Goal: Task Accomplishment & Management: Complete application form

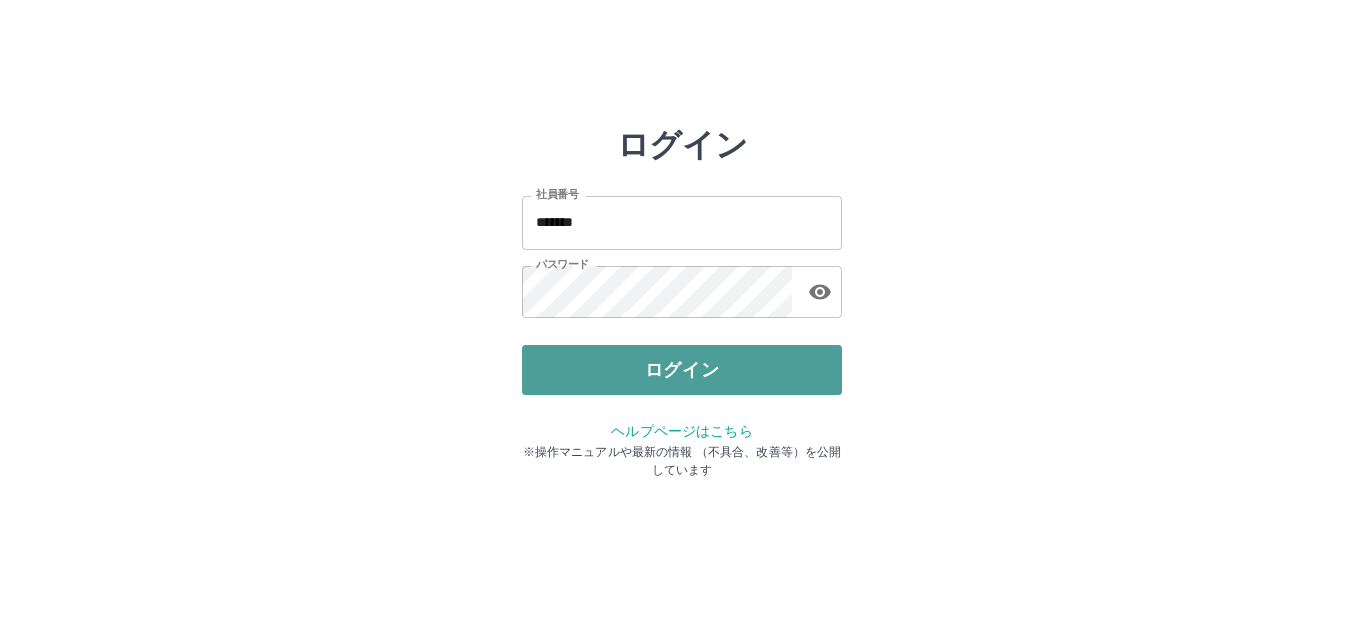
click at [661, 365] on button "ログイン" at bounding box center [682, 370] width 320 height 50
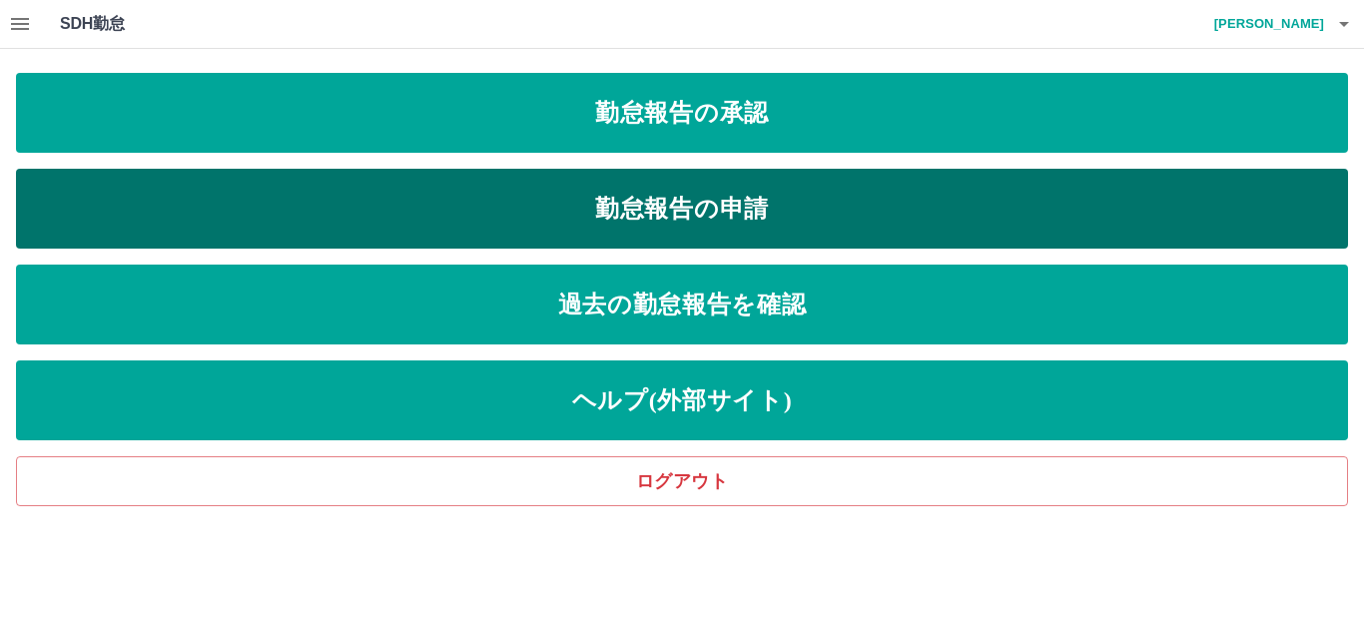
click at [600, 188] on link "勤怠報告の申請" at bounding box center [682, 209] width 1332 height 80
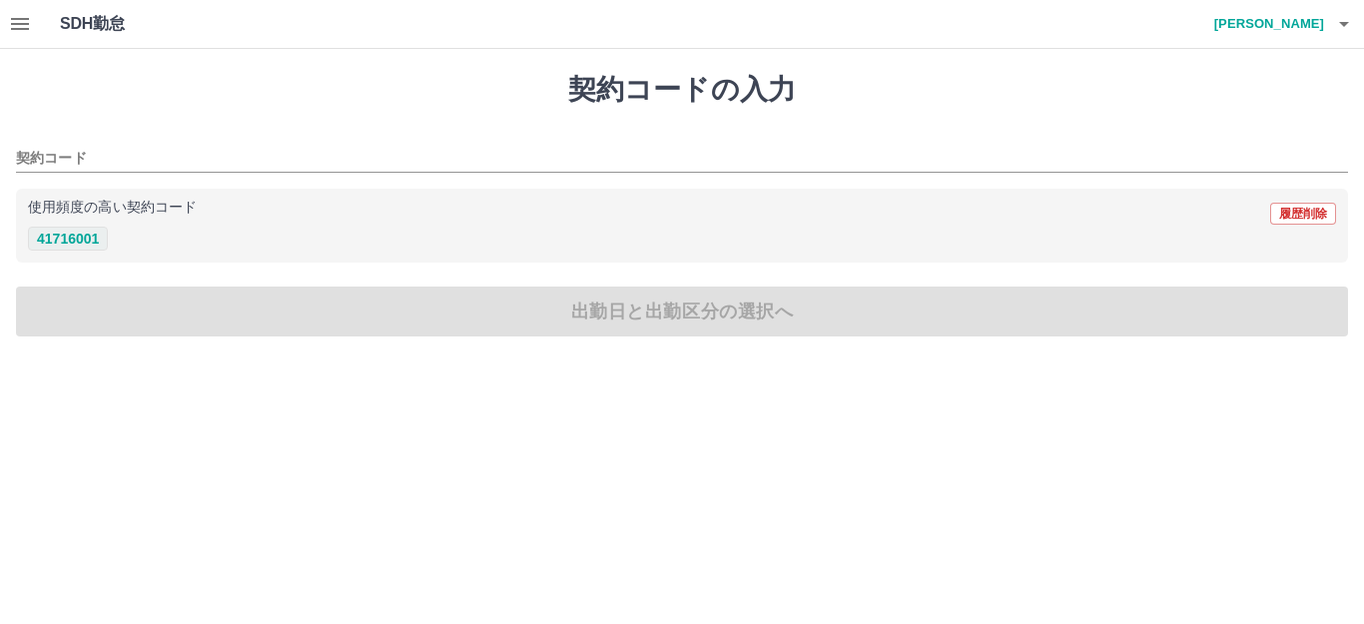
click at [101, 233] on button "41716001" at bounding box center [68, 239] width 80 height 24
type input "********"
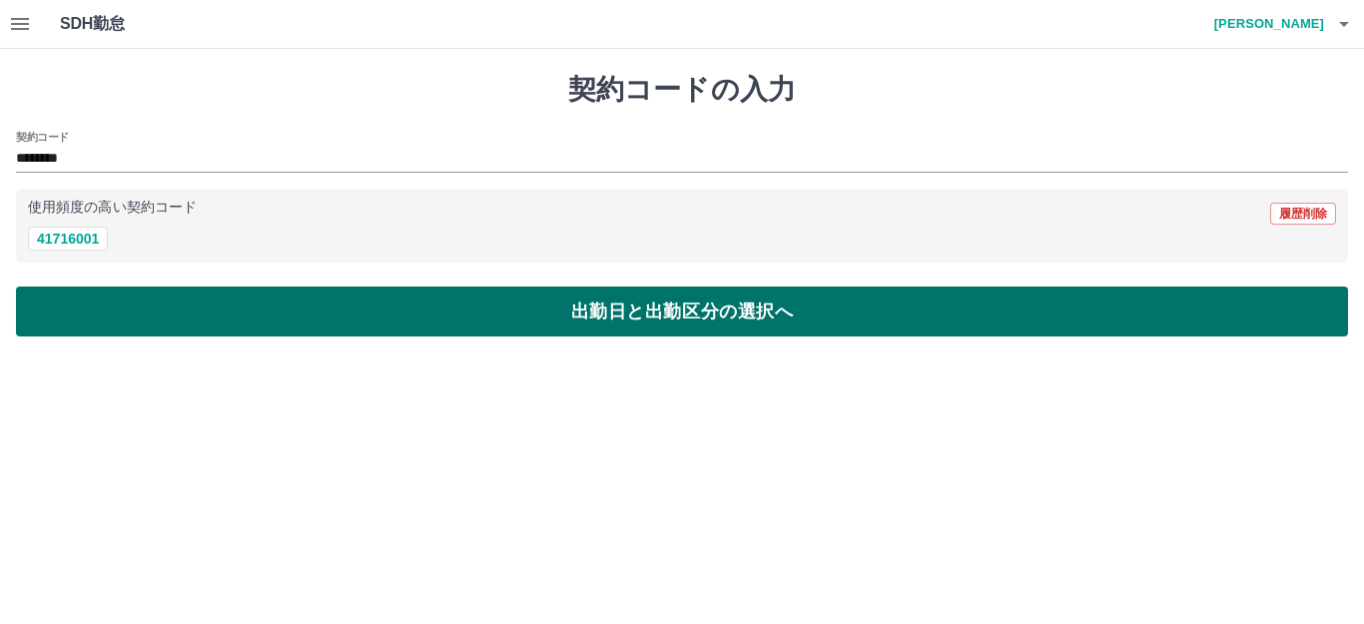
click at [126, 299] on button "出勤日と出勤区分の選択へ" at bounding box center [682, 312] width 1332 height 50
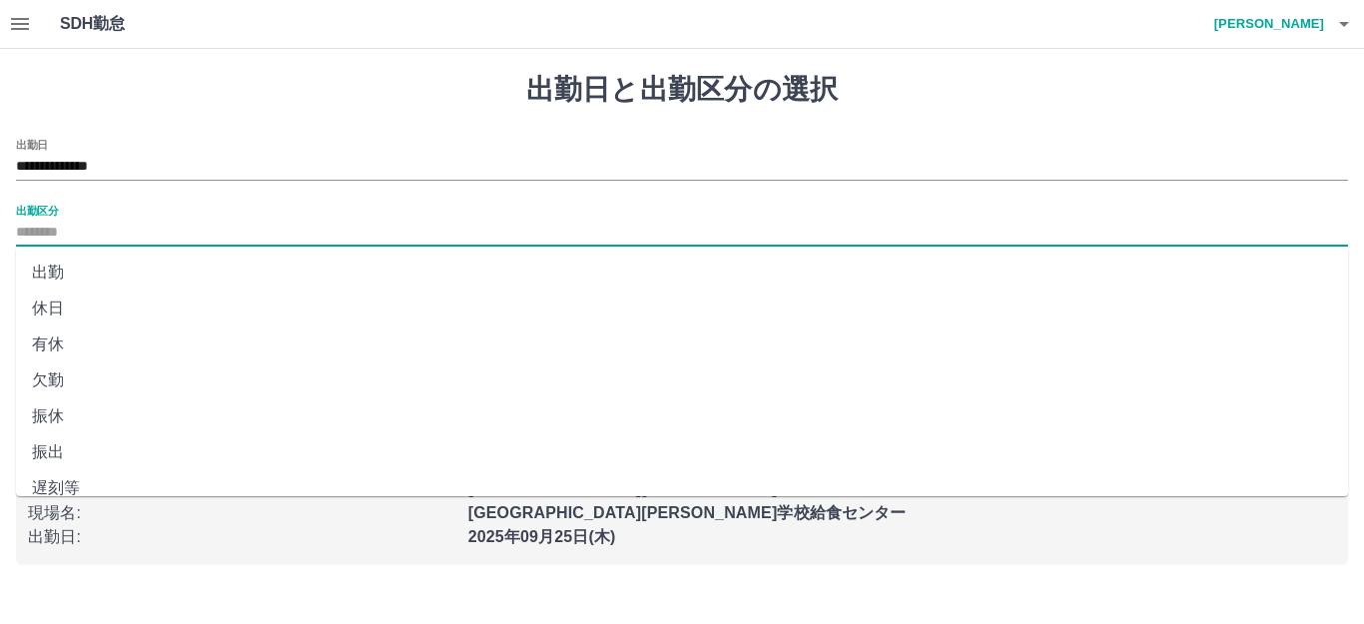
click at [60, 233] on input "出勤区分" at bounding box center [682, 233] width 1332 height 25
click at [66, 267] on li "出勤" at bounding box center [682, 273] width 1332 height 36
type input "**"
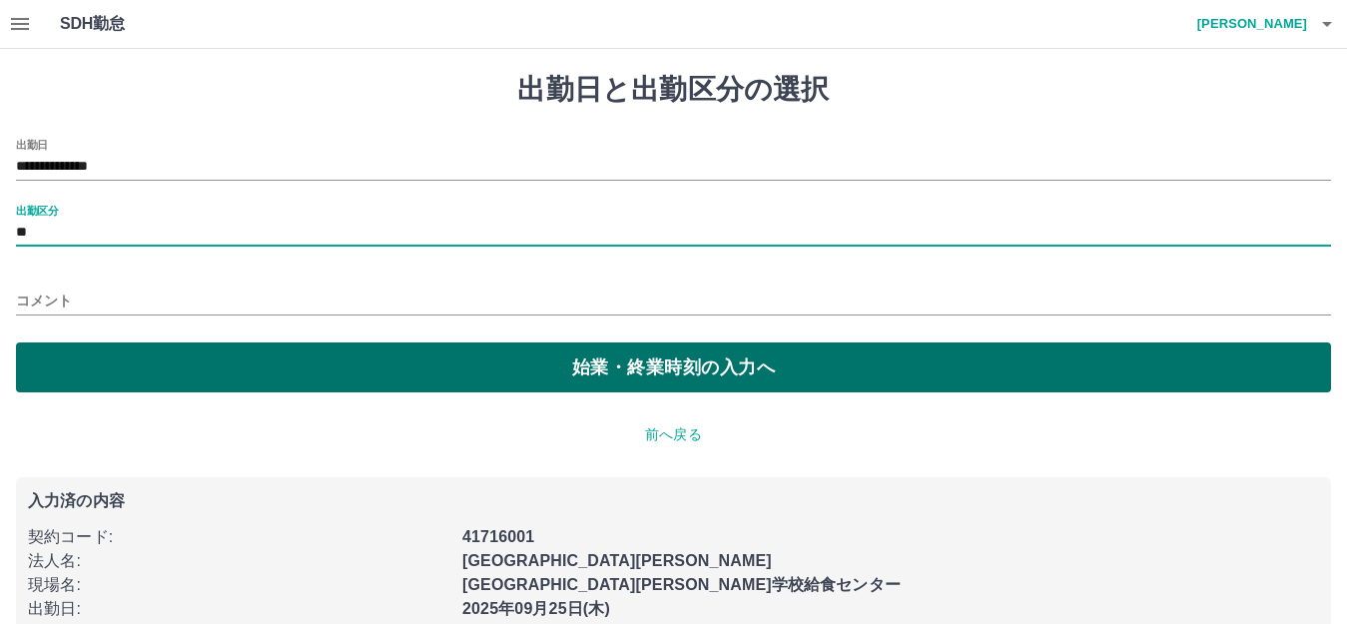
click at [107, 350] on button "始業・終業時刻の入力へ" at bounding box center [673, 367] width 1315 height 50
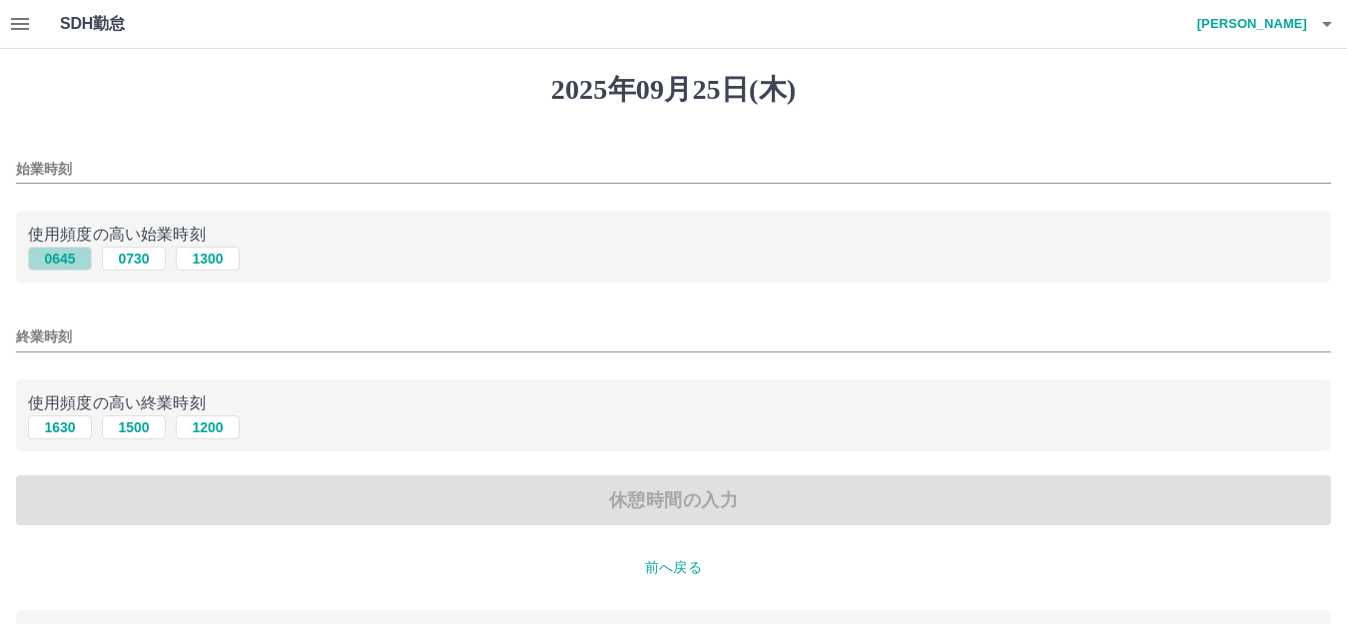
click at [72, 261] on button "0645" at bounding box center [60, 259] width 64 height 24
type input "****"
click at [68, 433] on button "1630" at bounding box center [60, 427] width 64 height 24
type input "****"
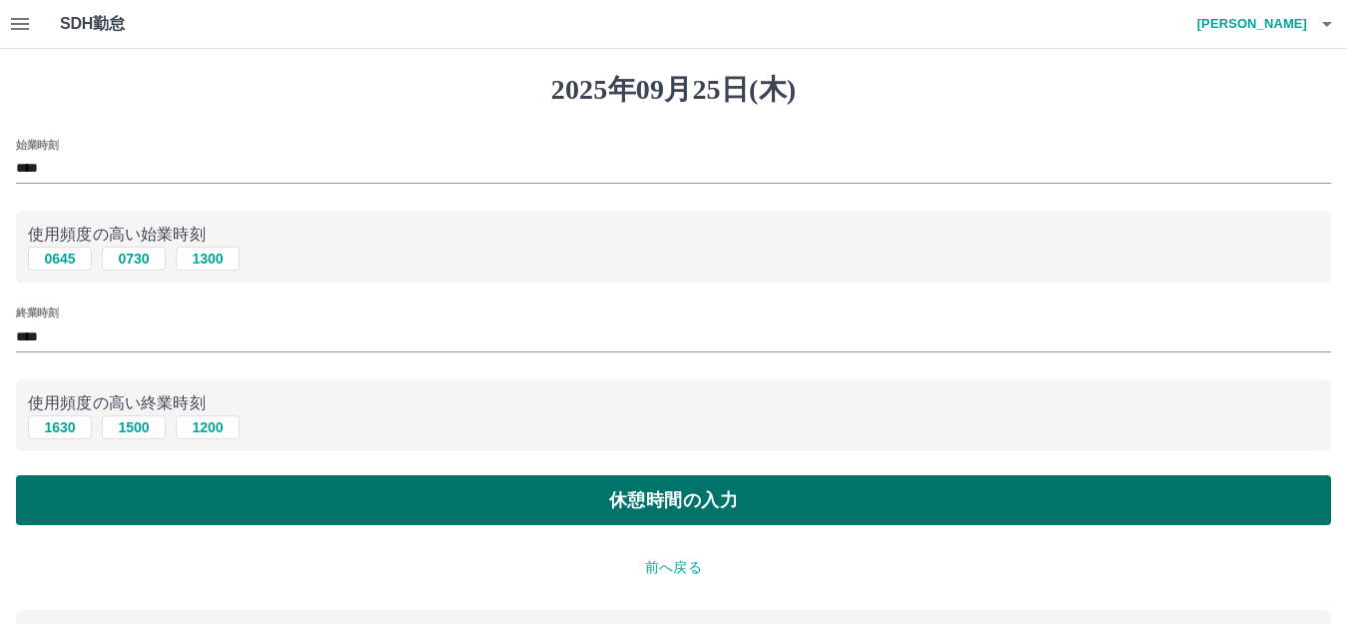
click at [87, 487] on button "休憩時間の入力" at bounding box center [673, 500] width 1315 height 50
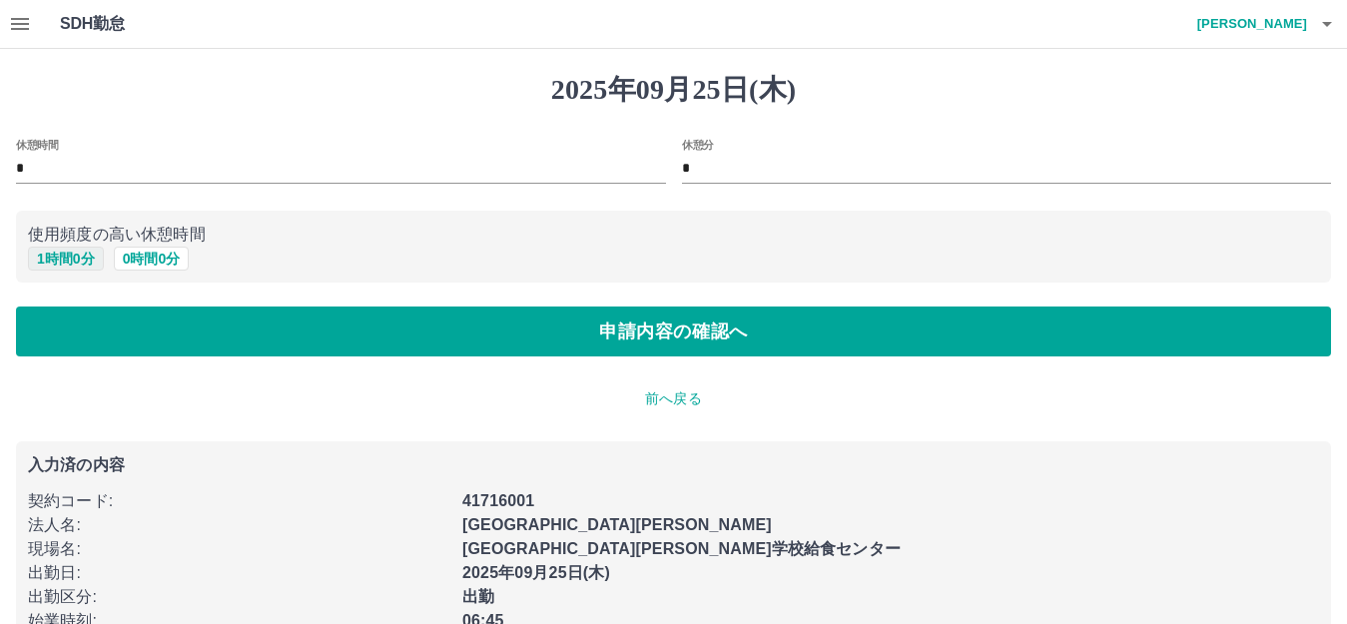
click at [83, 265] on button "1 時間 0 分" at bounding box center [66, 259] width 76 height 24
type input "*"
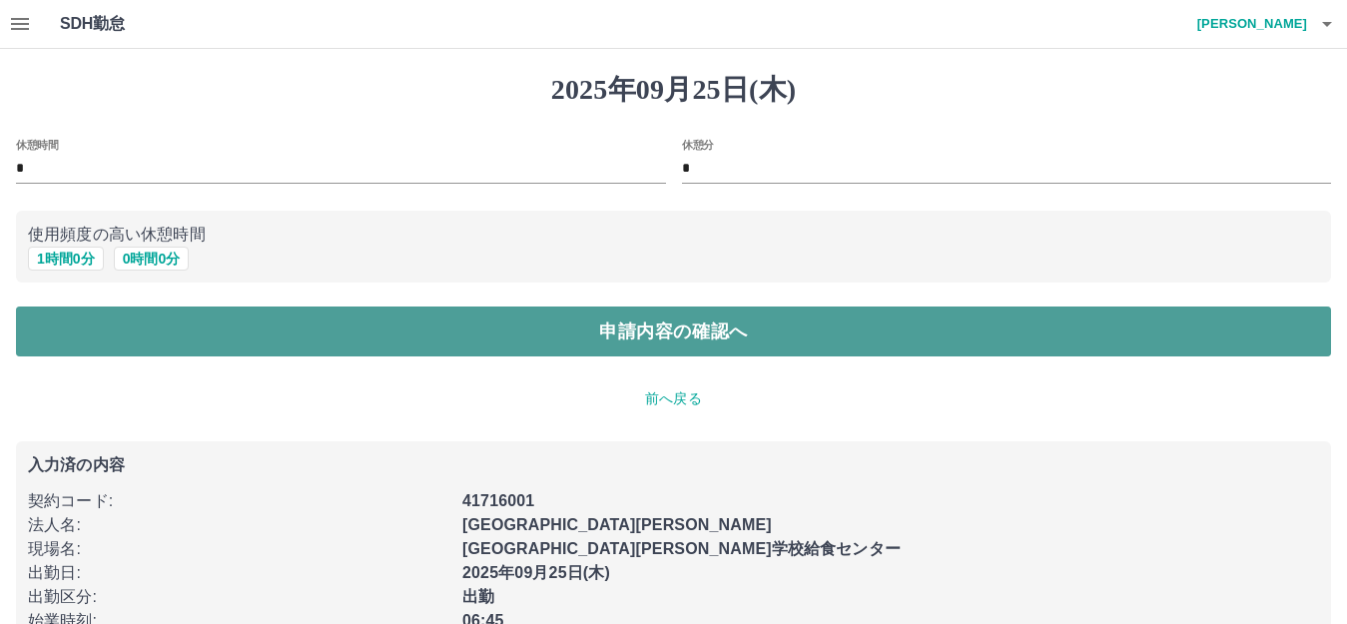
click at [114, 323] on button "申請内容の確認へ" at bounding box center [673, 332] width 1315 height 50
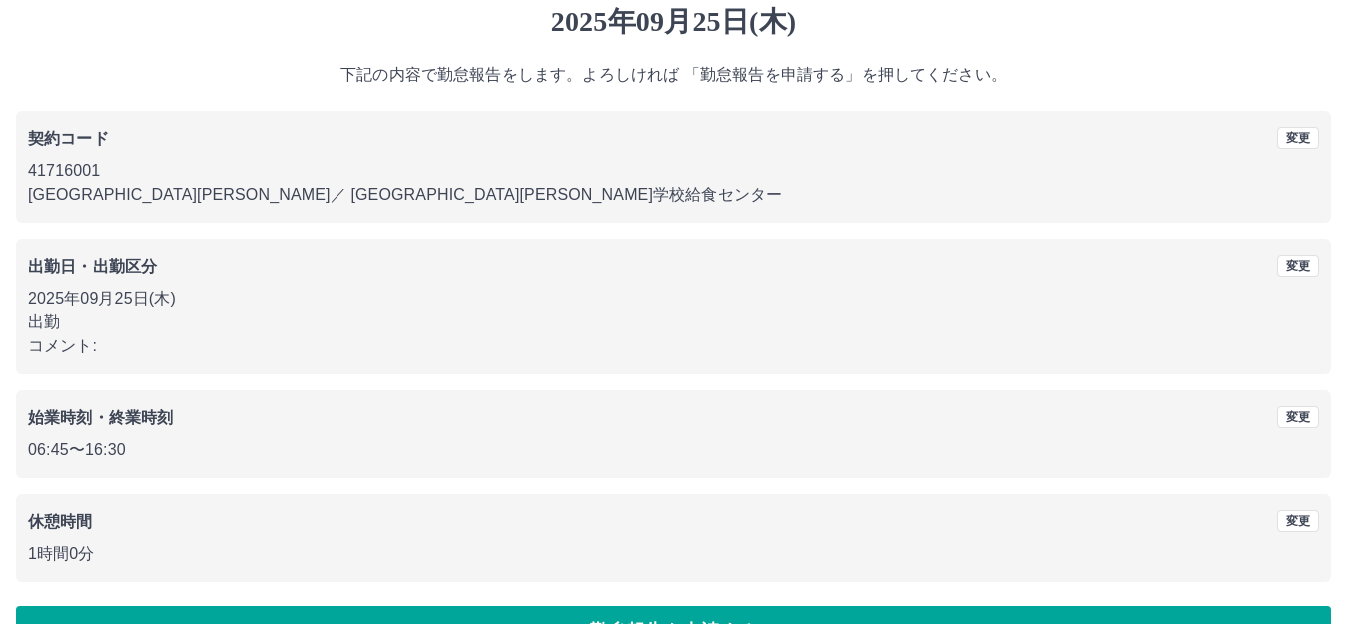
scroll to position [124, 0]
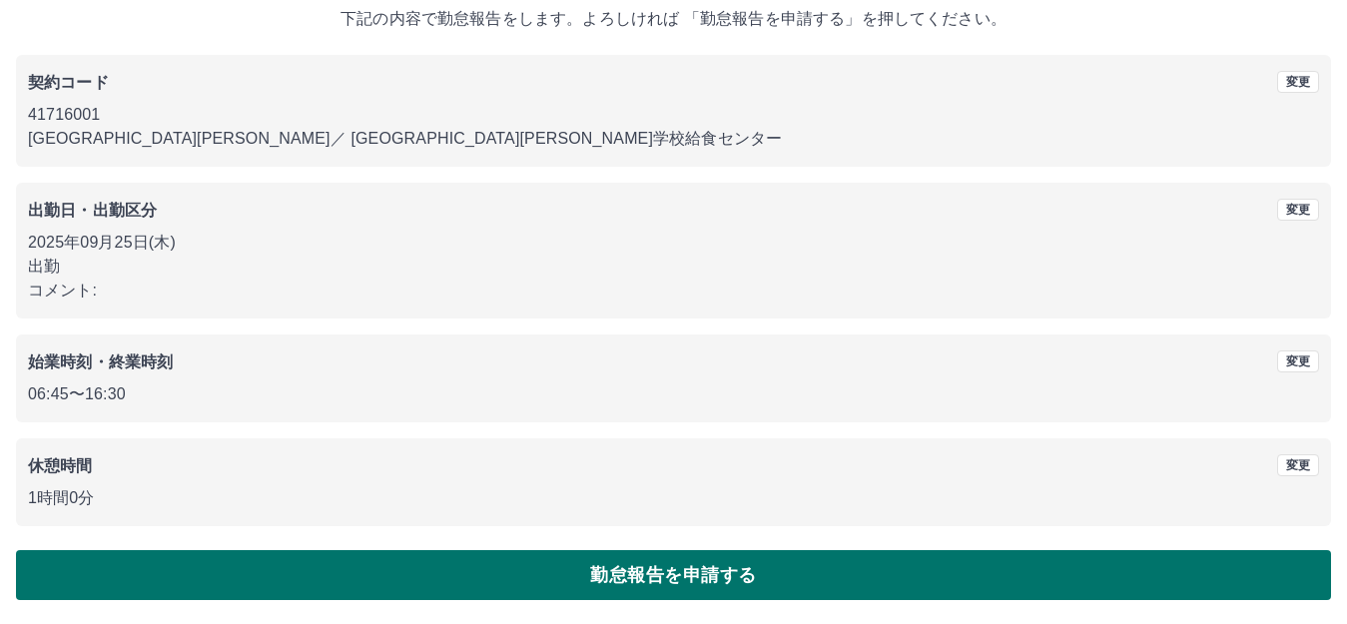
click at [379, 561] on button "勤怠報告を申請する" at bounding box center [673, 575] width 1315 height 50
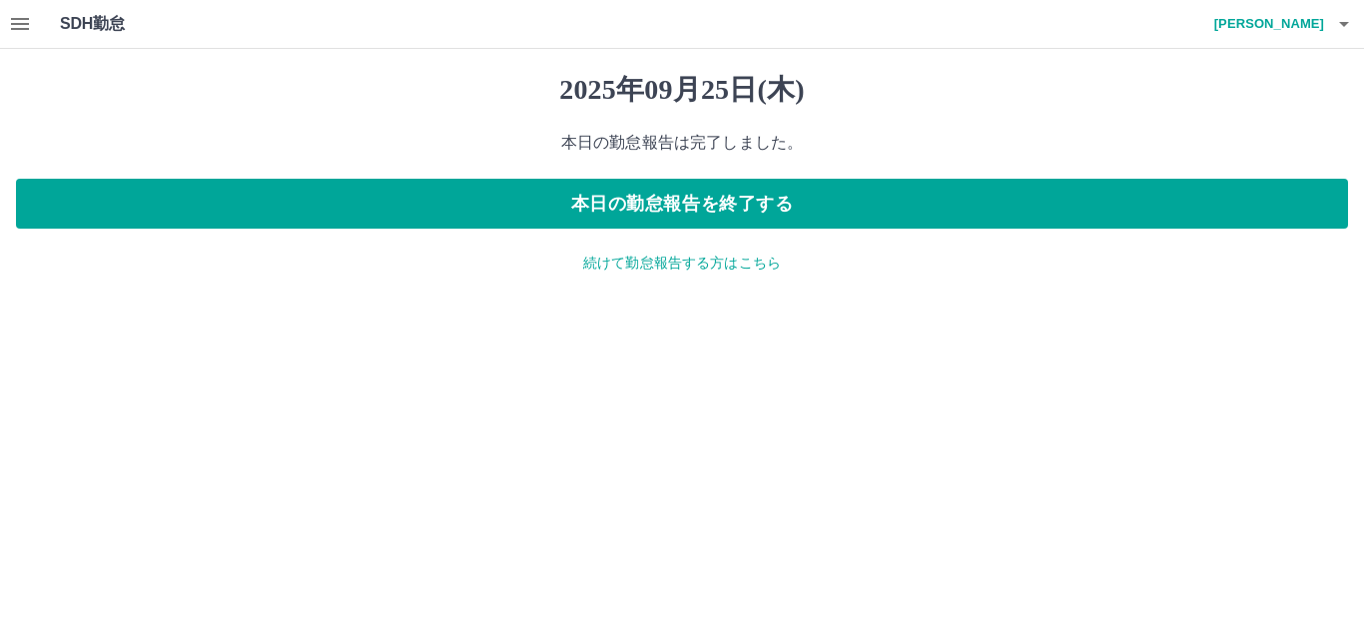
click at [24, 17] on icon "button" at bounding box center [20, 24] width 24 height 24
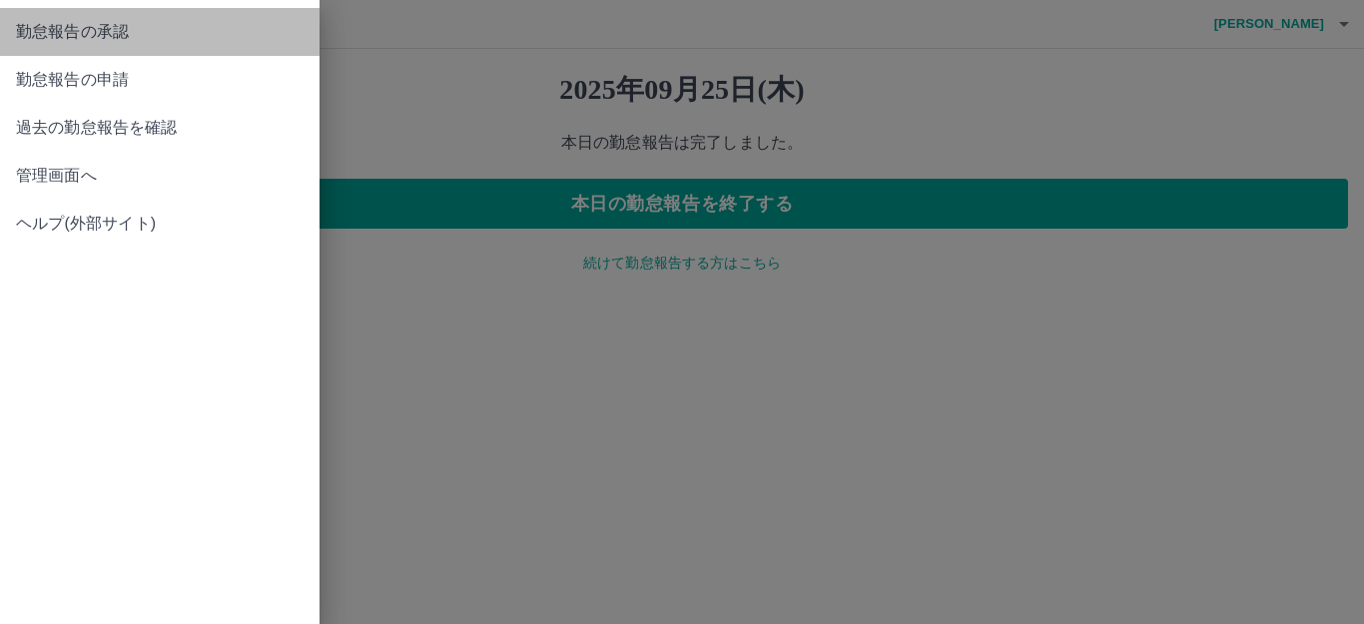
click at [78, 41] on span "勤怠報告の承認" at bounding box center [160, 32] width 288 height 24
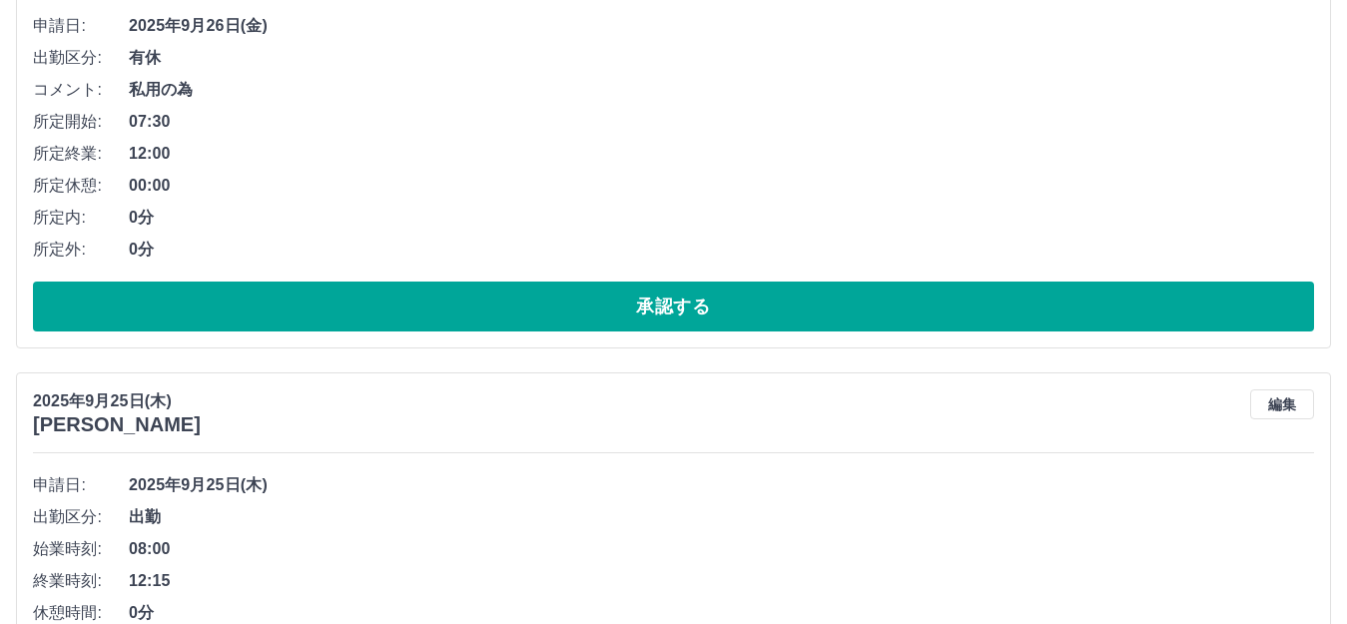
scroll to position [300, 0]
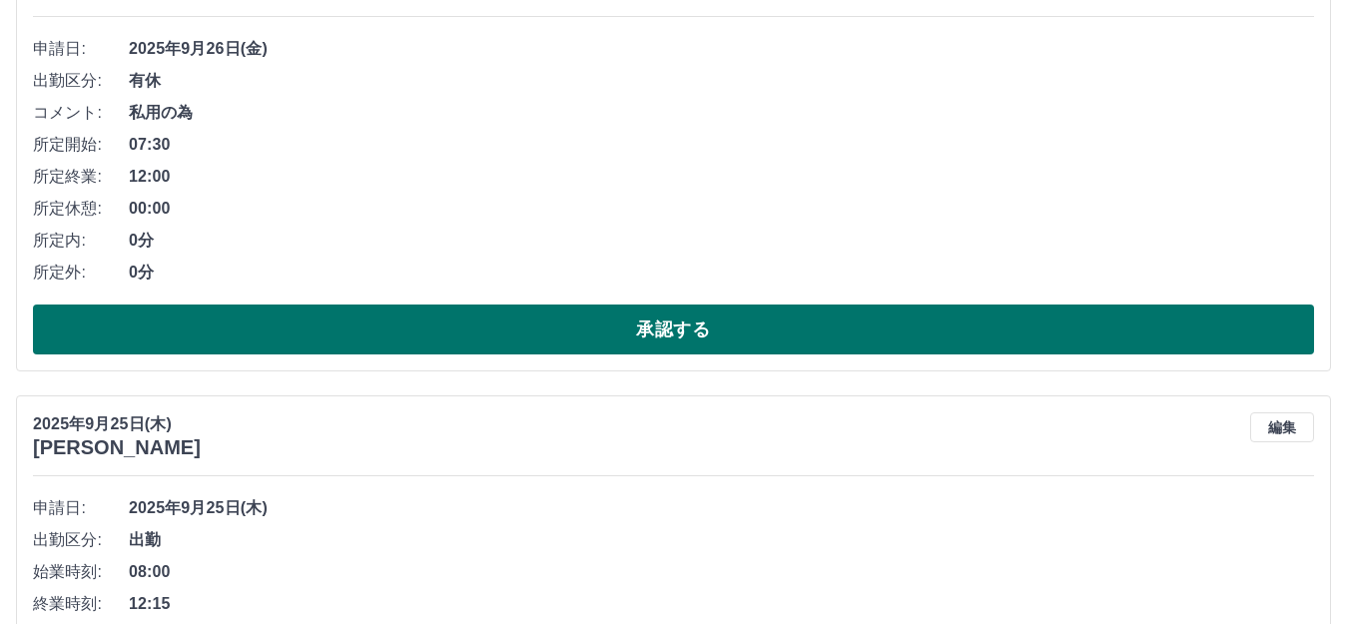
click at [451, 325] on button "承認する" at bounding box center [673, 330] width 1281 height 50
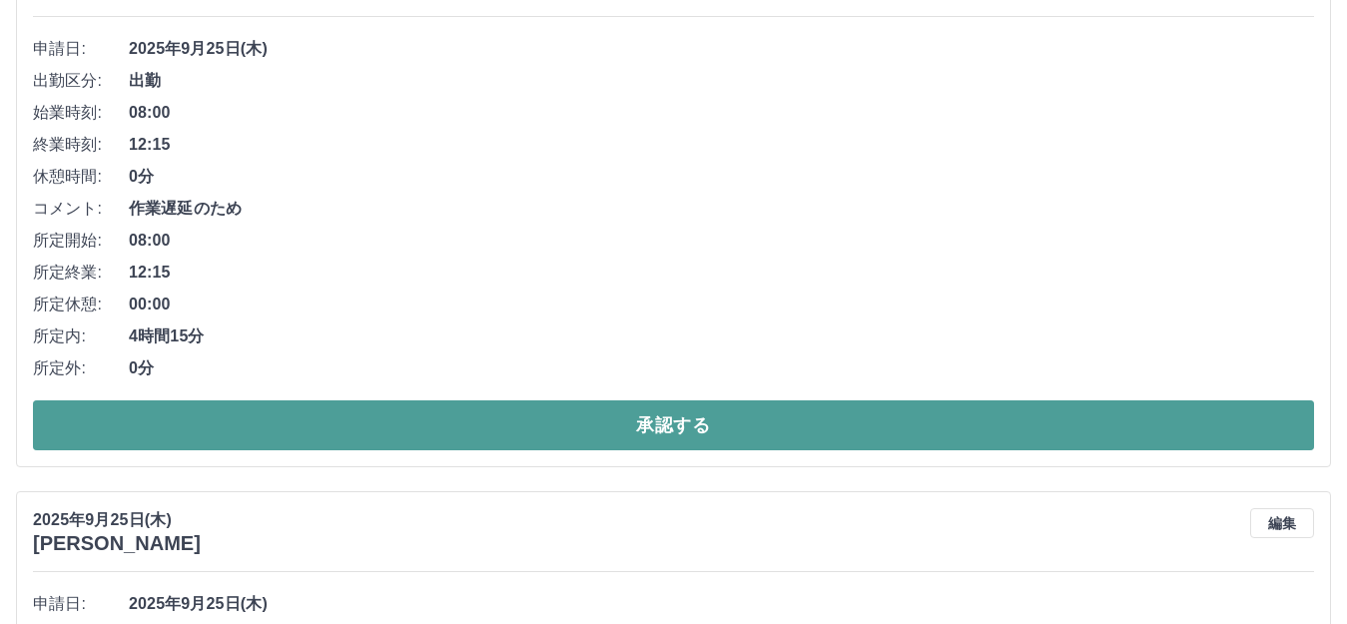
click at [466, 424] on button "承認する" at bounding box center [673, 425] width 1281 height 50
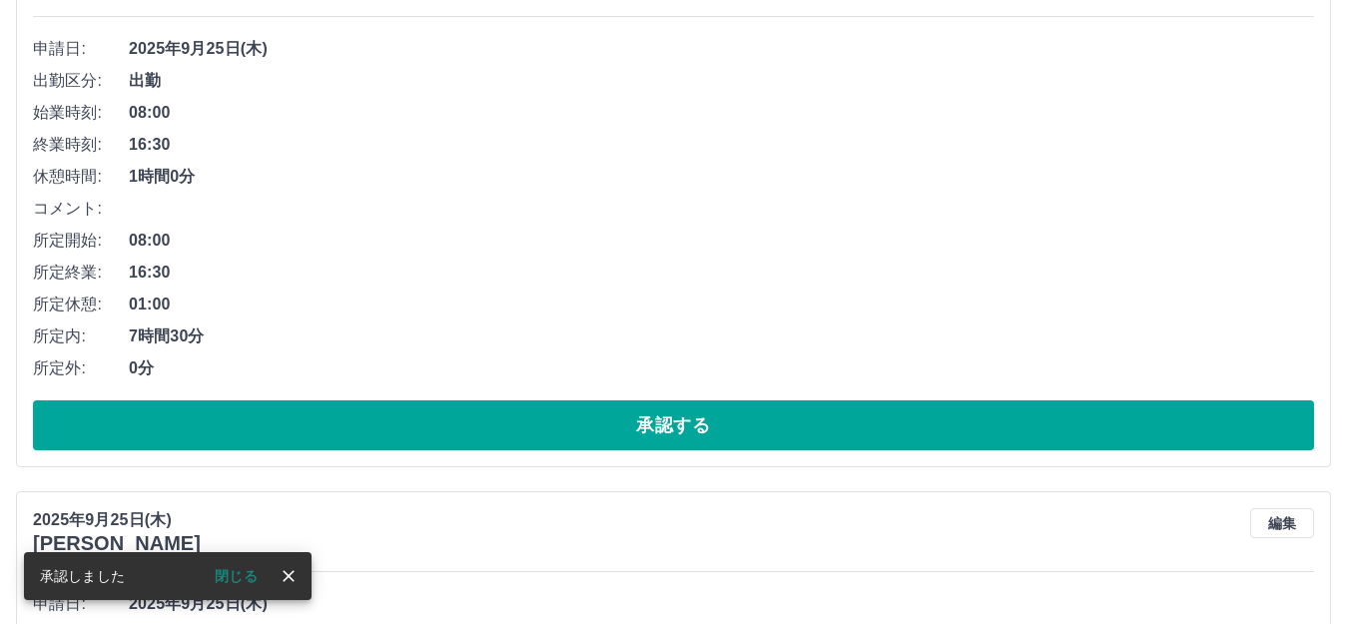
click at [545, 421] on button "承認する" at bounding box center [673, 425] width 1281 height 50
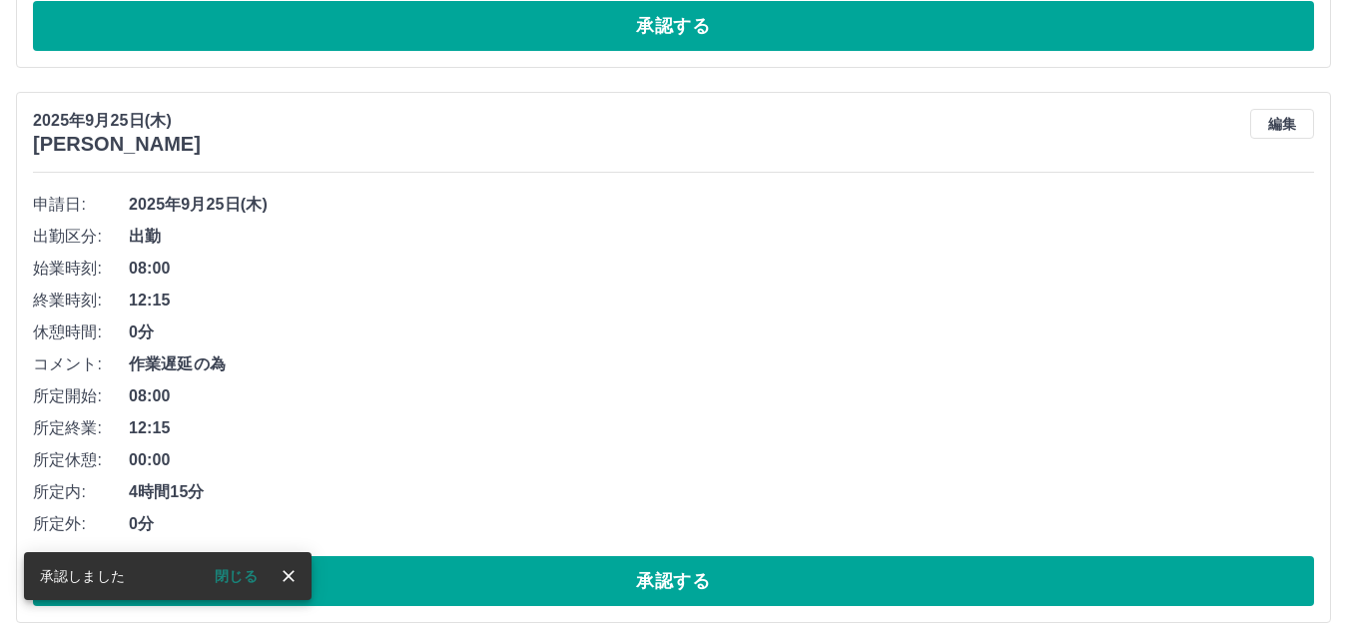
scroll to position [144, 0]
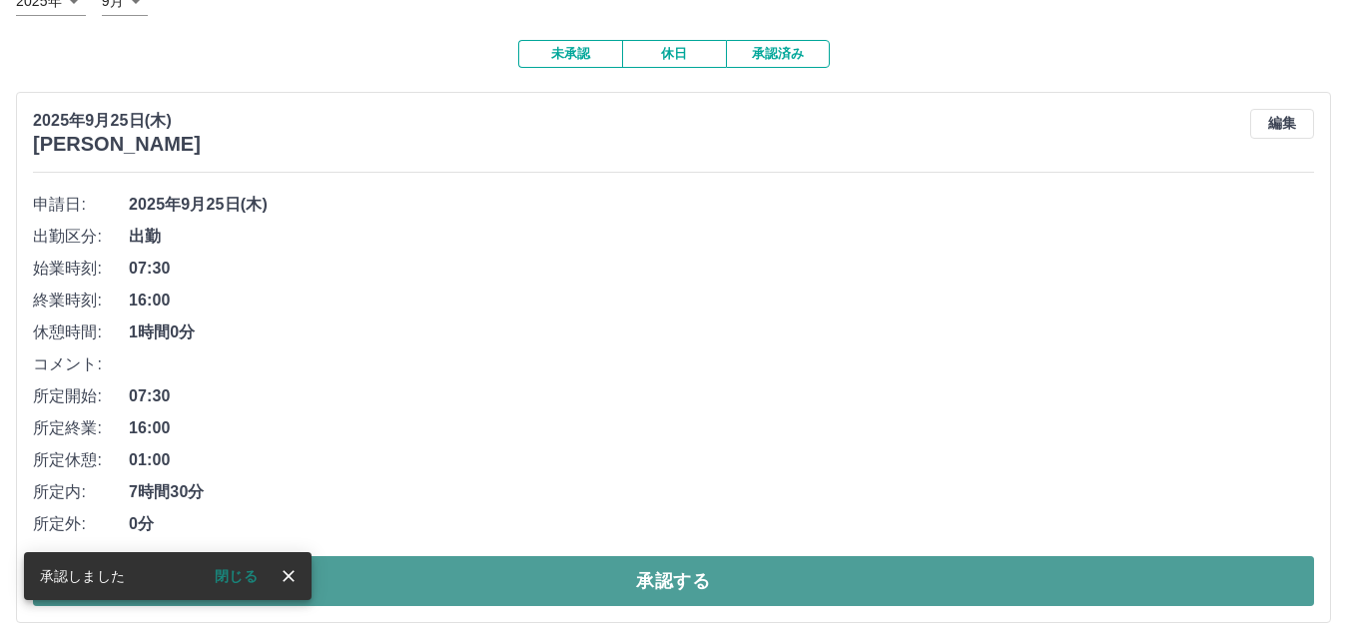
click at [604, 568] on button "承認する" at bounding box center [673, 581] width 1281 height 50
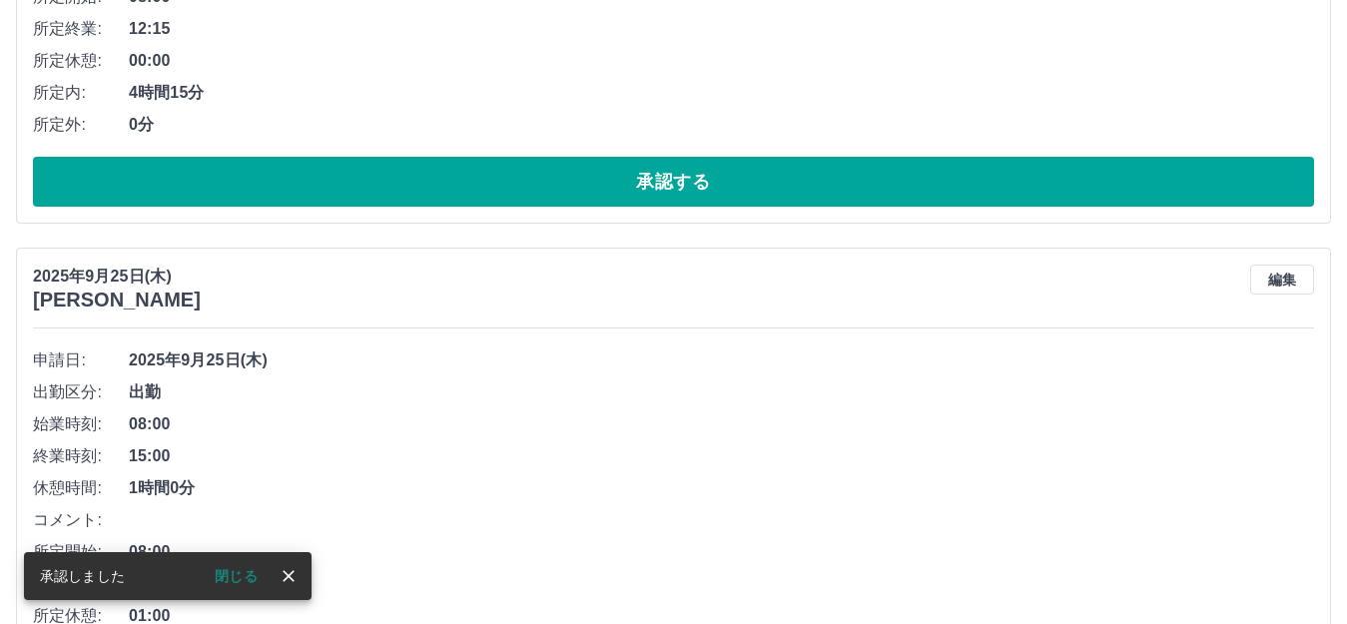
scroll to position [188, 0]
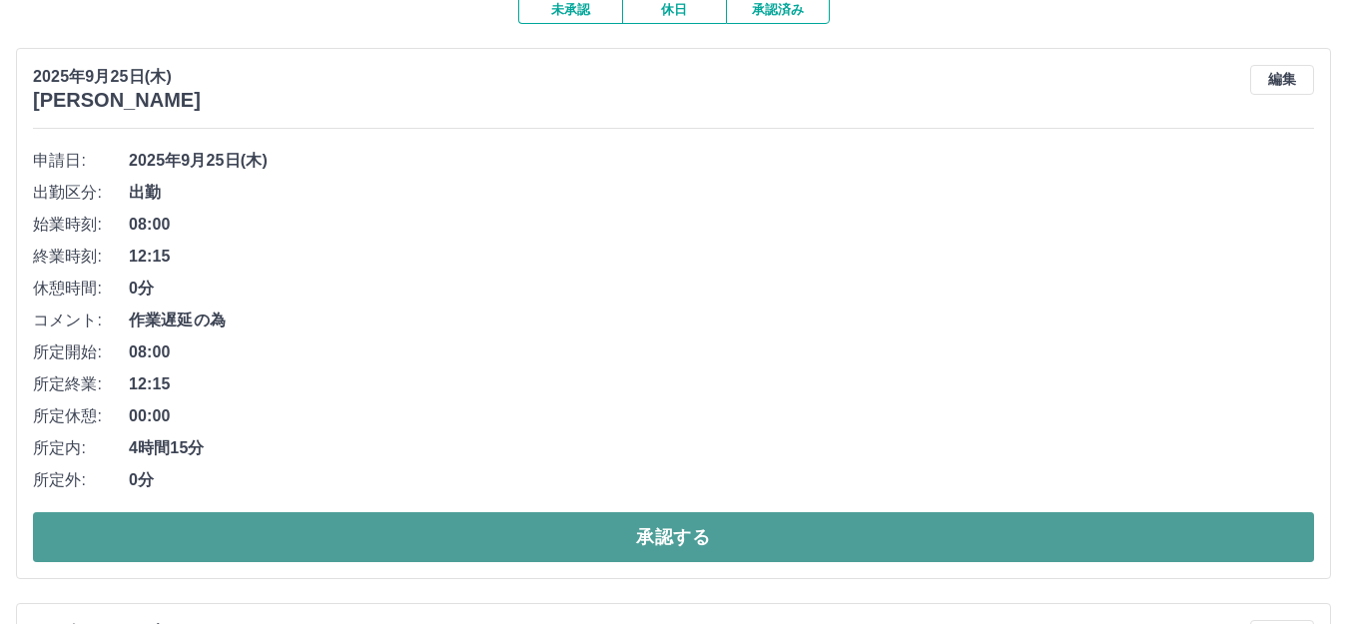
click at [584, 554] on button "承認する" at bounding box center [673, 537] width 1281 height 50
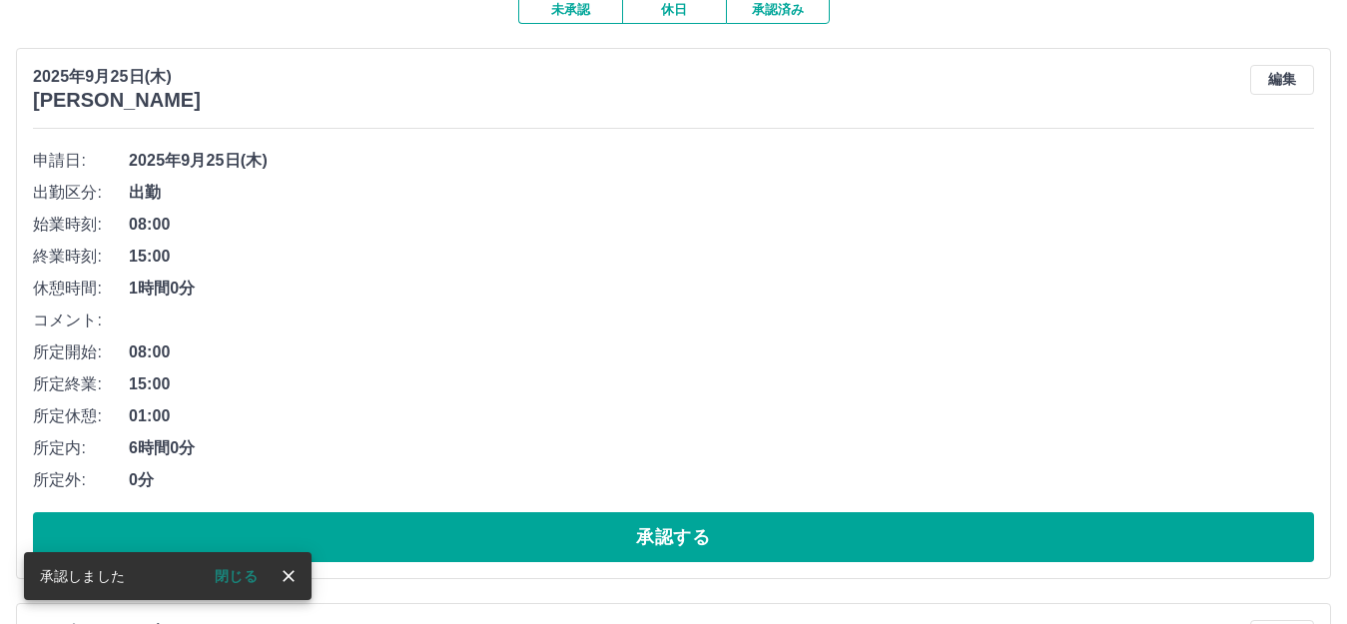
click at [635, 542] on button "承認する" at bounding box center [673, 537] width 1281 height 50
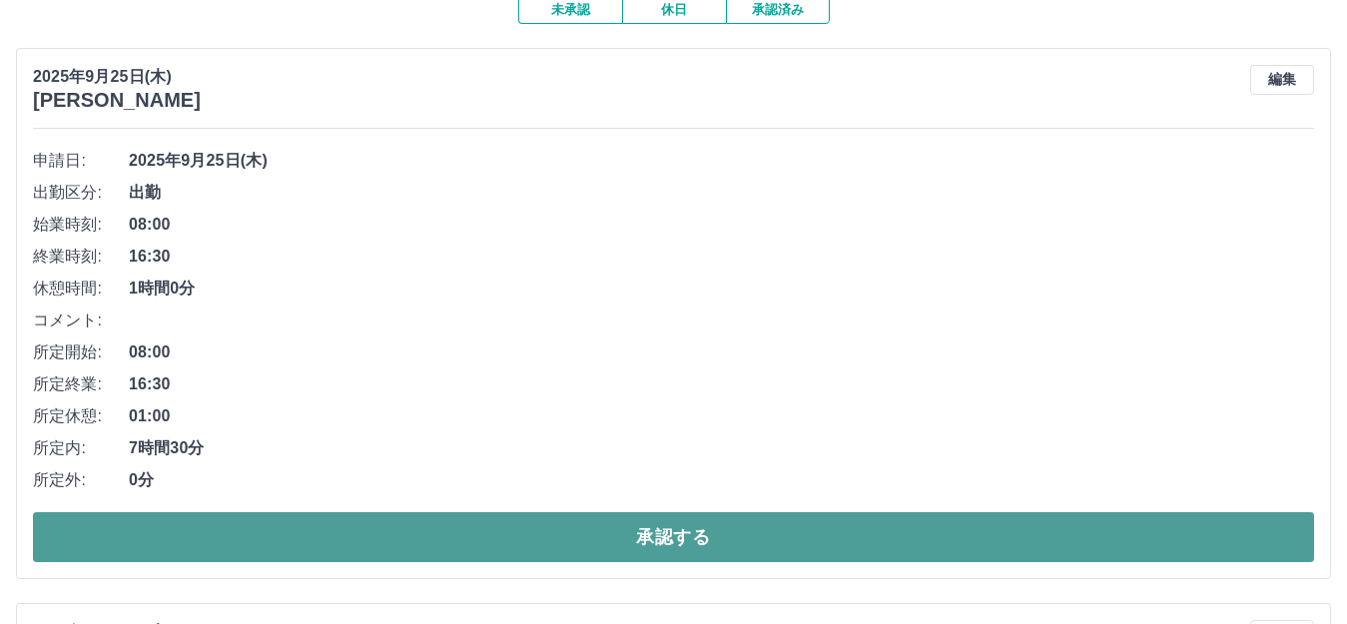
click at [635, 530] on button "承認する" at bounding box center [673, 537] width 1281 height 50
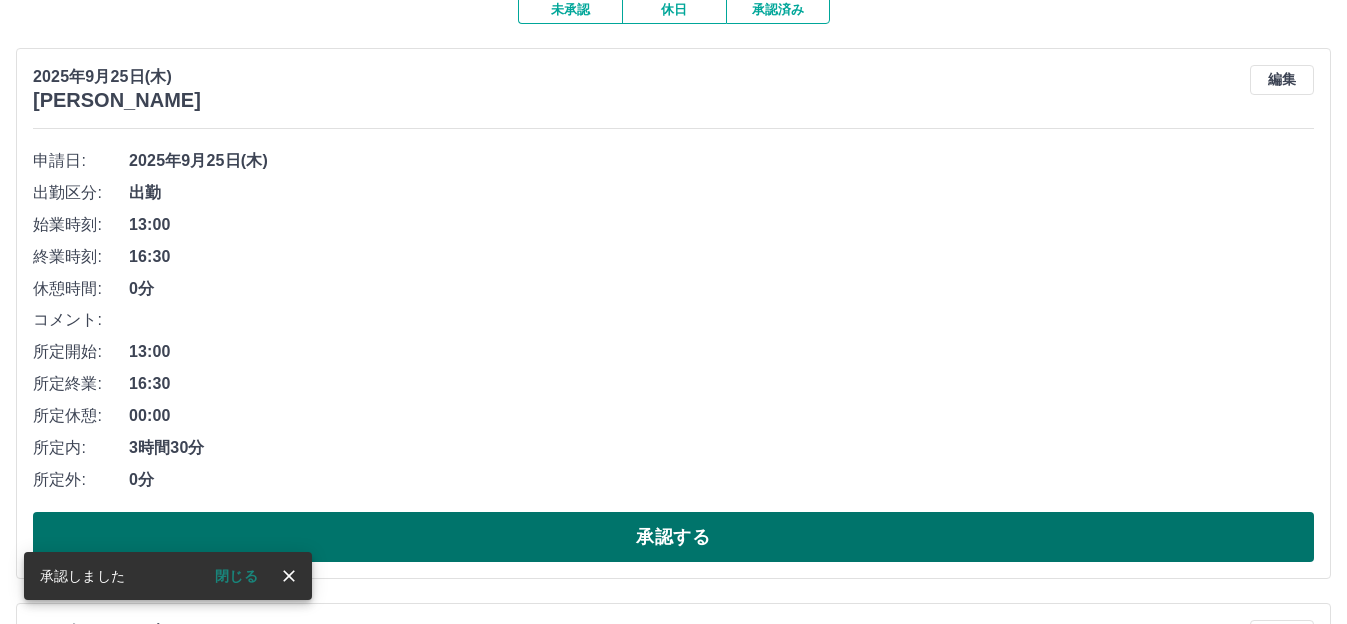
click at [644, 517] on button "承認する" at bounding box center [673, 537] width 1281 height 50
click at [637, 547] on button "承認する" at bounding box center [673, 537] width 1281 height 50
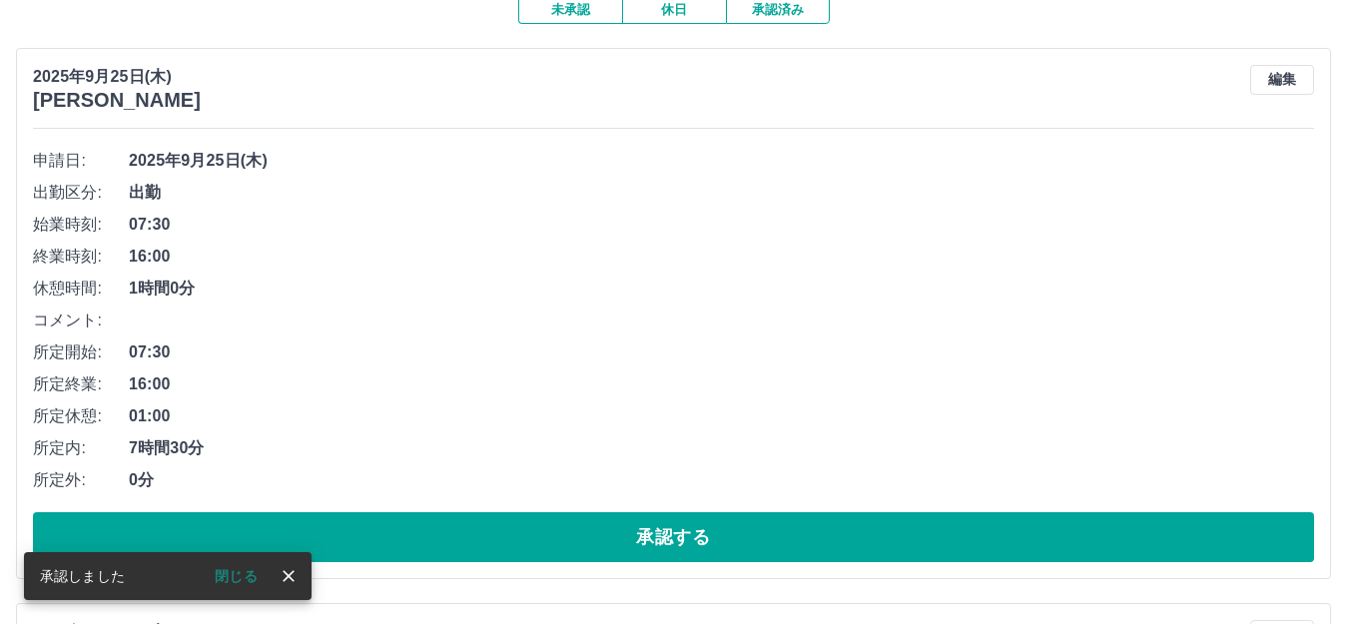
click at [657, 529] on button "承認する" at bounding box center [673, 537] width 1281 height 50
